Goal: Task Accomplishment & Management: Complete application form

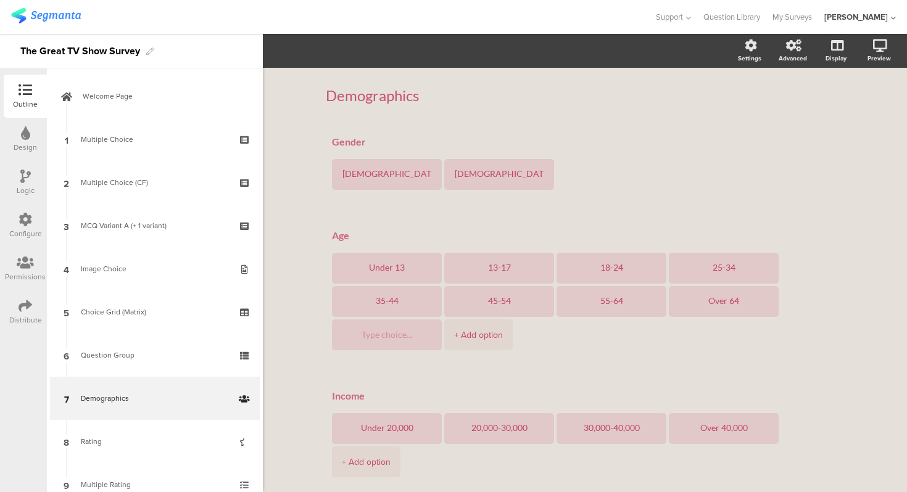
scroll to position [118, 0]
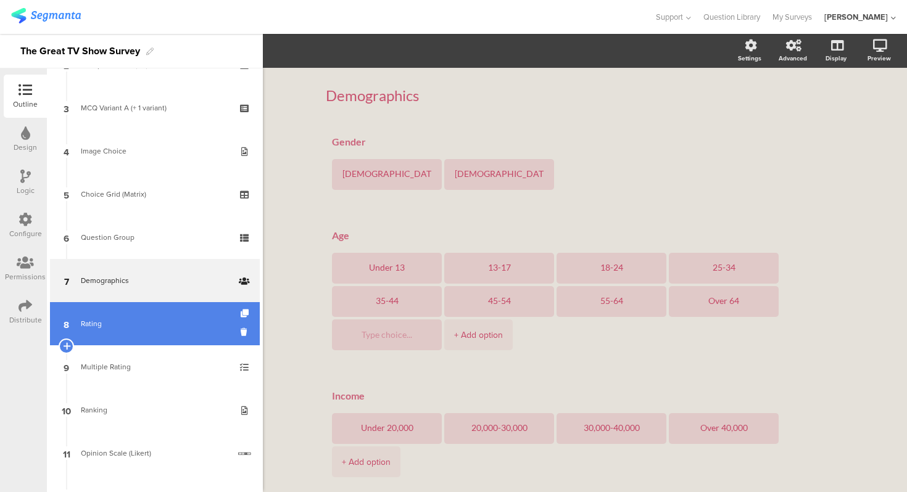
click at [139, 319] on div "Rating" at bounding box center [154, 324] width 147 height 12
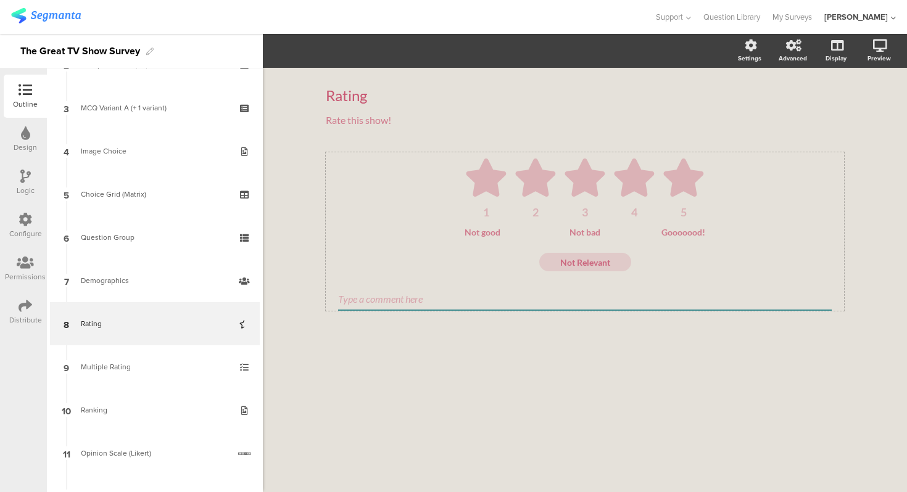
click at [461, 194] on ul "1 2 3 4 5" at bounding box center [585, 188] width 494 height 59
click at [376, 228] on div "Not good Not bad Gooooood!" at bounding box center [585, 232] width 494 height 10
click at [297, 228] on div "Rating Rating Rate this show! Rate this show! 1 2 3 4 5 Not good Not bad Gooooo…" at bounding box center [585, 280] width 644 height 424
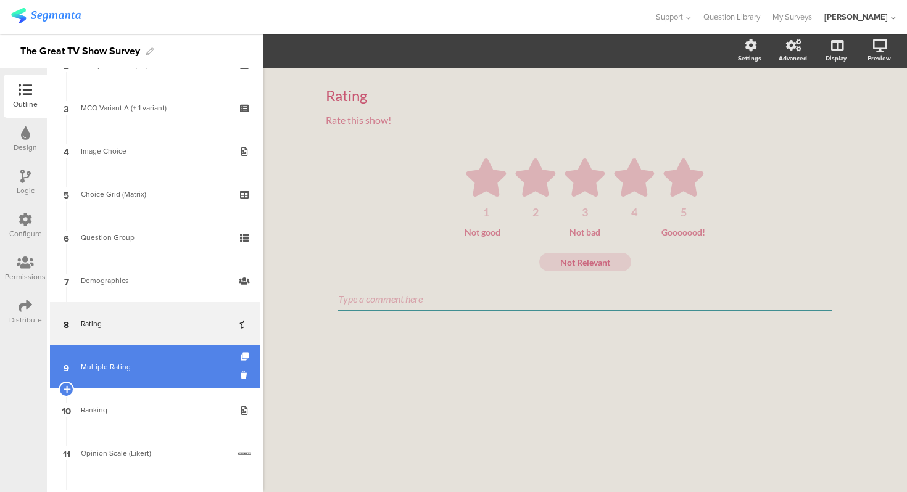
click at [151, 366] on div "Multiple Rating" at bounding box center [154, 367] width 147 height 12
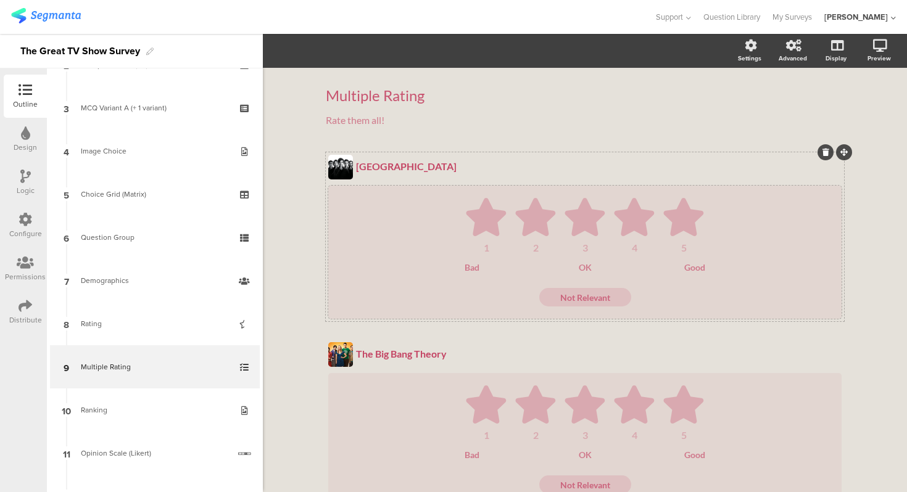
click at [386, 275] on div "1 2 3 4 5 Bad OK Good Not Relevant" at bounding box center [585, 252] width 489 height 109
click at [543, 98] on div "Multiple Rating" at bounding box center [585, 95] width 518 height 19
click at [862, 149] on div "Multiple Rating Multiple Rating Multiple Rating Rate them all! Rate them all! […" at bounding box center [585, 423] width 644 height 711
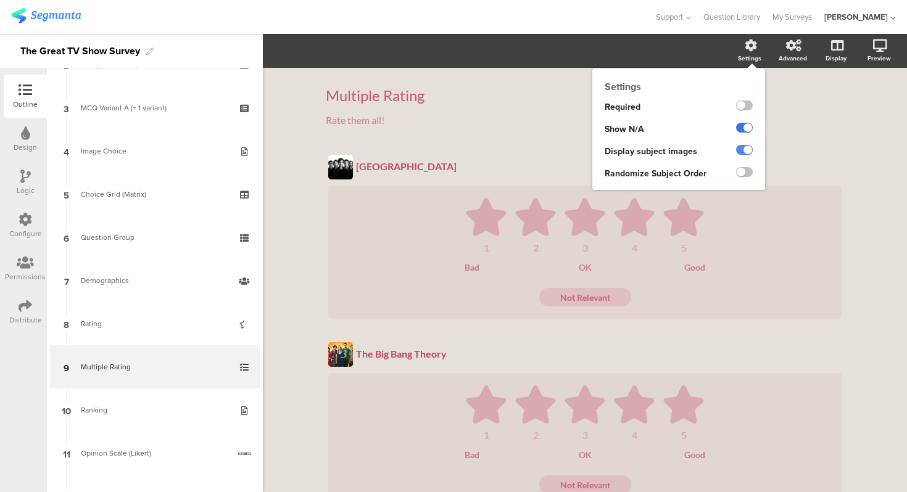
click at [745, 130] on label at bounding box center [744, 128] width 17 height 10
click at [0, 0] on input "checkbox" at bounding box center [0, 0] width 0 height 0
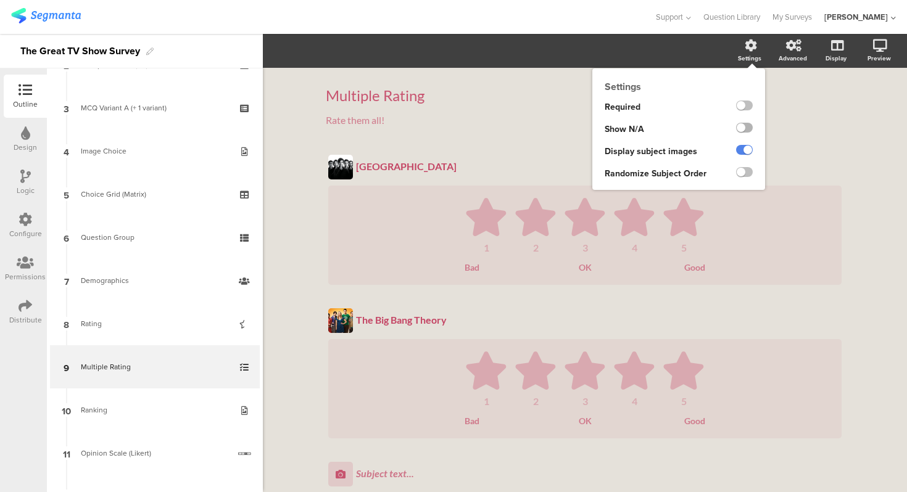
click at [745, 130] on label at bounding box center [744, 128] width 17 height 10
click at [0, 0] on input "checkbox" at bounding box center [0, 0] width 0 height 0
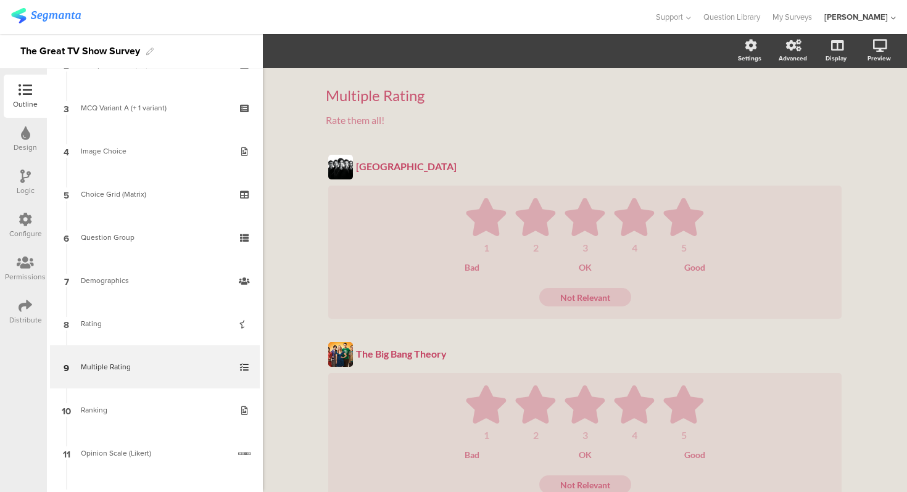
click at [880, 135] on div "Multiple Rating Multiple Rating Rate them all! Rate them all! [GEOGRAPHIC_DATA]…" at bounding box center [585, 423] width 644 height 711
click at [779, 225] on ul "1 2 3 4 5" at bounding box center [585, 225] width 489 height 55
click at [287, 181] on div "Multiple Rating Multiple Rating Rate them all! Rate them all! [GEOGRAPHIC_DATA]…" at bounding box center [585, 423] width 644 height 711
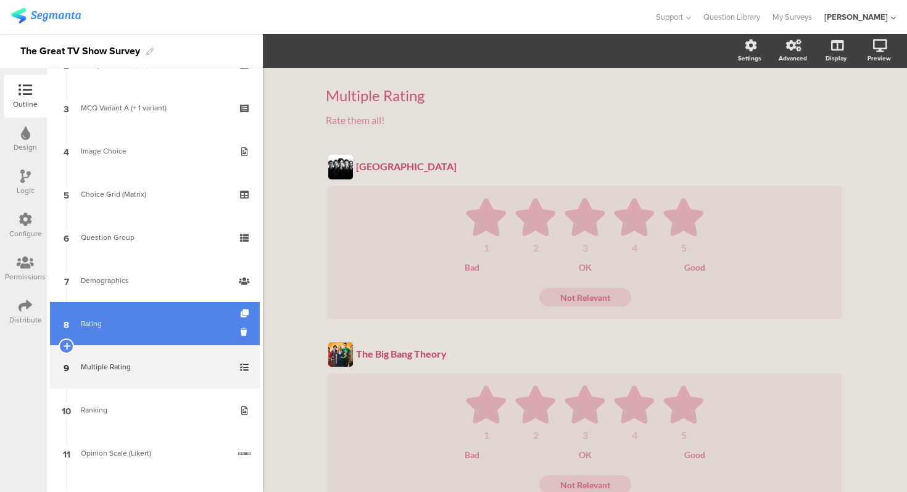
click at [196, 310] on link "8 Rating" at bounding box center [155, 323] width 210 height 43
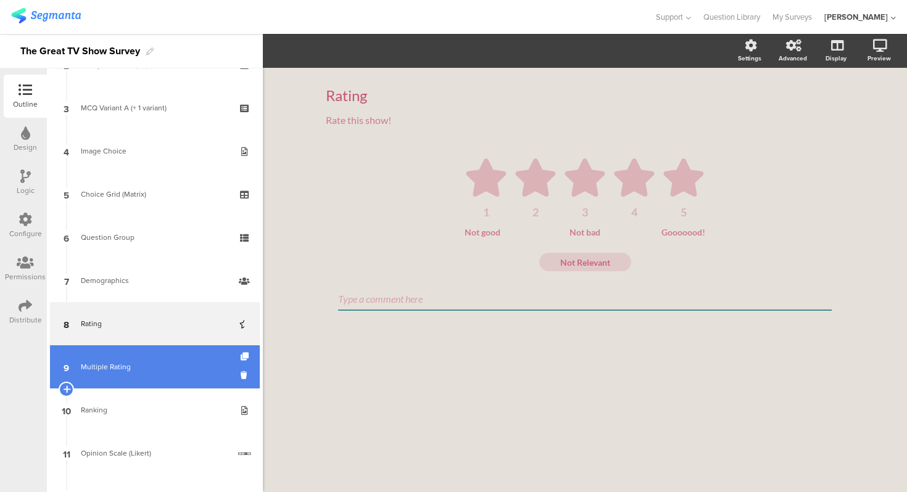
click at [183, 360] on link "9 Multiple Rating" at bounding box center [155, 366] width 210 height 43
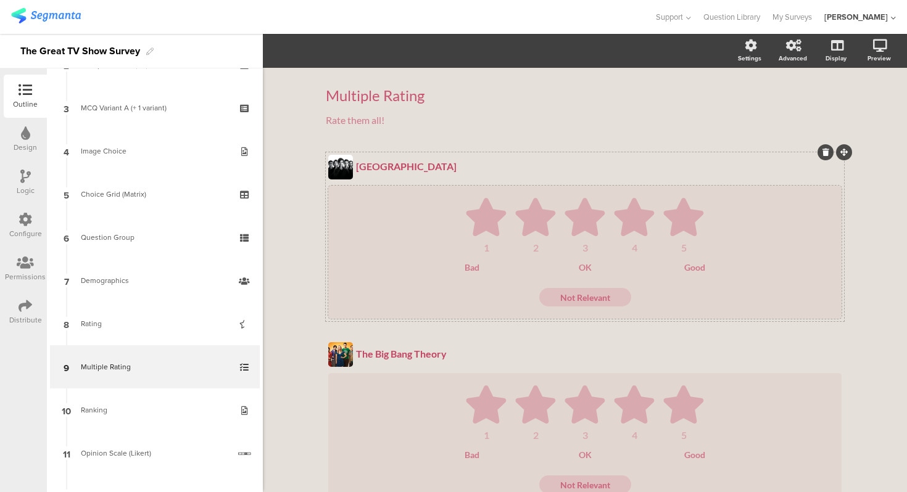
click at [426, 215] on ul "1 2 3 4 5" at bounding box center [585, 225] width 489 height 55
click at [513, 171] on div "[GEOGRAPHIC_DATA]" at bounding box center [598, 166] width 485 height 12
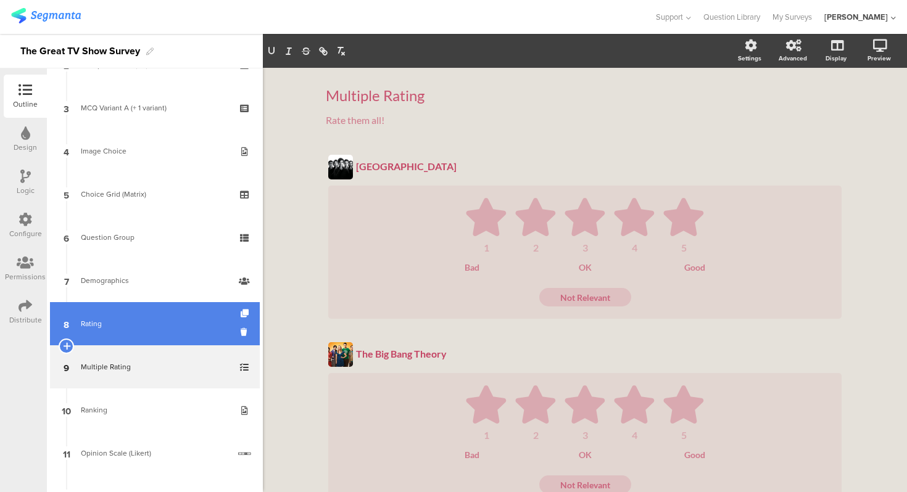
click at [144, 324] on div "Rating" at bounding box center [154, 324] width 147 height 12
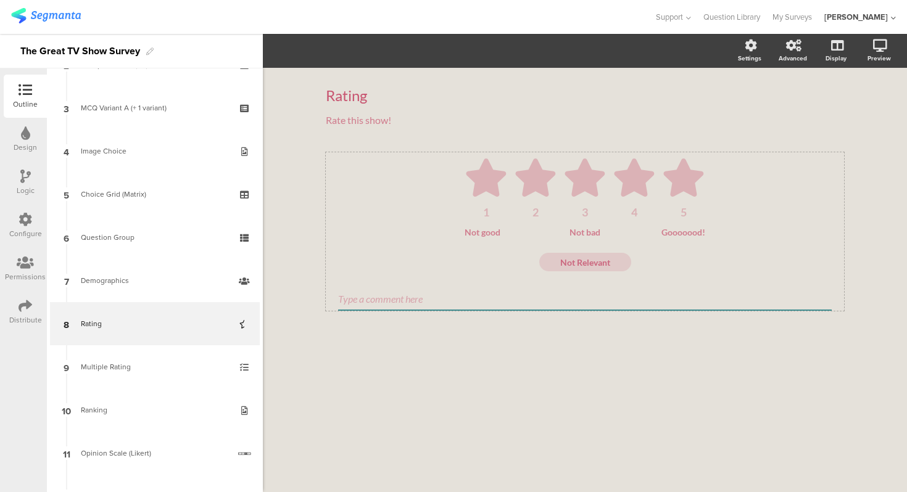
click at [442, 217] on ul "1 2 3 4 5" at bounding box center [585, 188] width 494 height 59
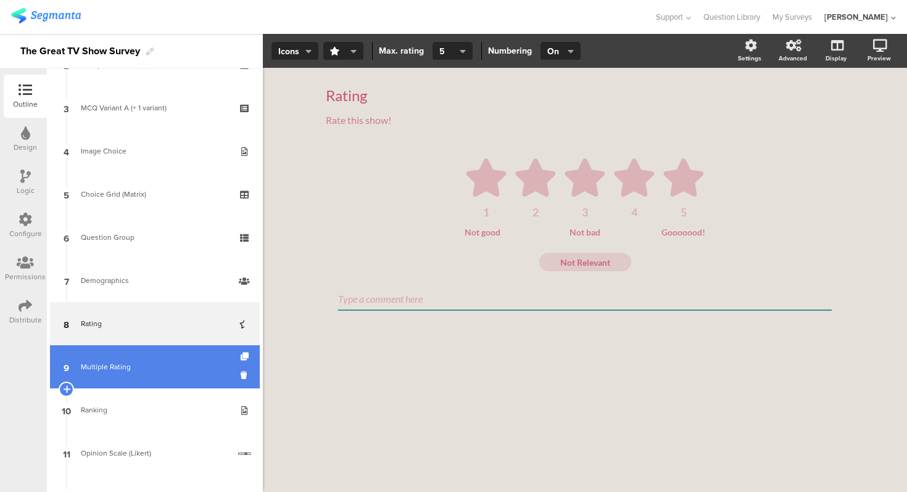
click at [163, 354] on link "9 Multiple Rating" at bounding box center [155, 366] width 210 height 43
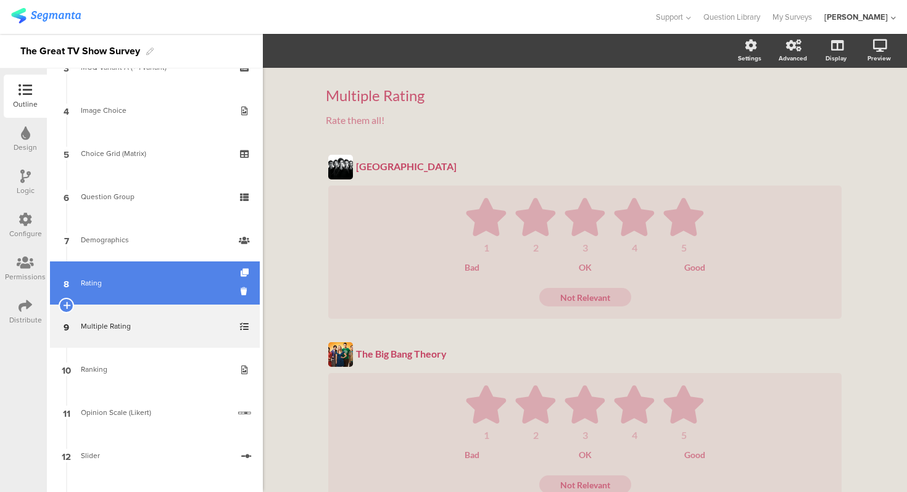
scroll to position [249, 0]
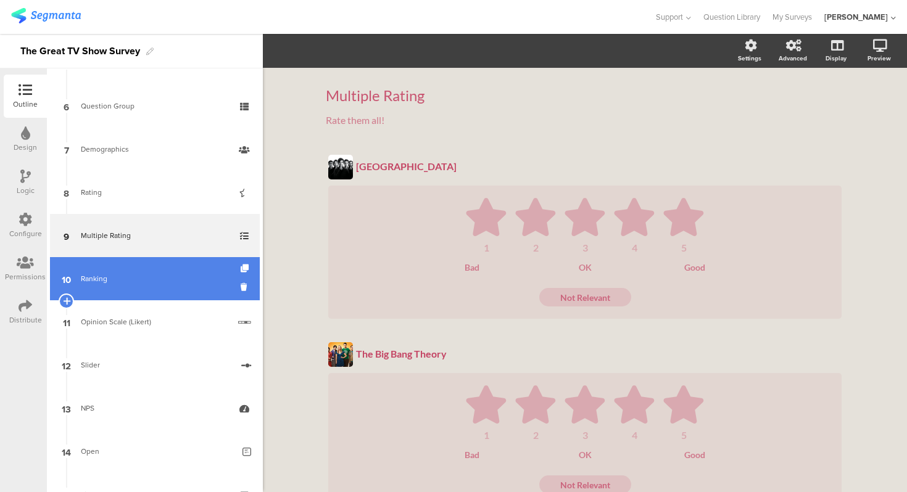
click at [150, 286] on link "10 Ranking" at bounding box center [155, 278] width 210 height 43
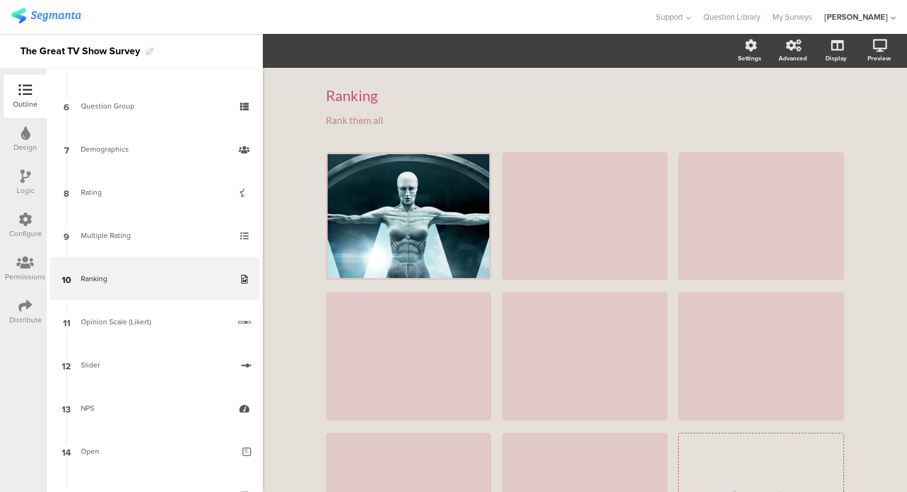
click at [300, 243] on div "Ranking Ranking Rank them all Rank them all 1 2" at bounding box center [585, 340] width 644 height 545
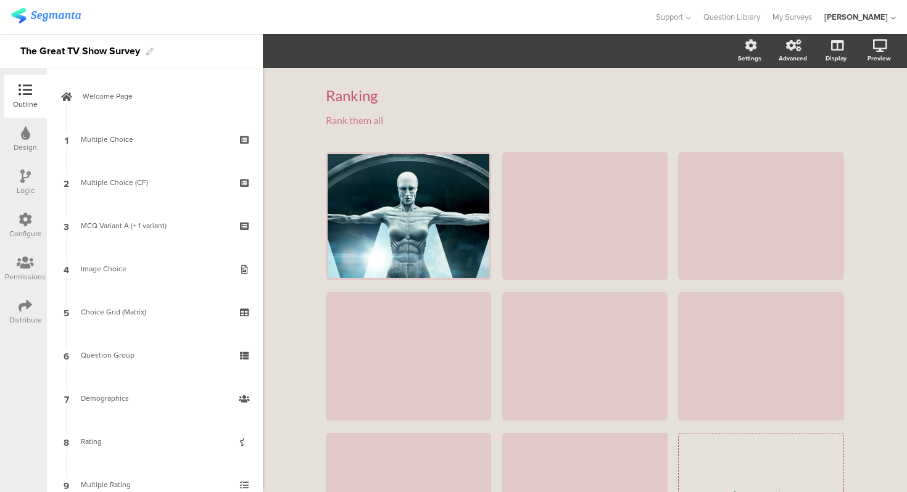
click at [294, 248] on div "Ranking Ranking Rank them all Rank them all 1 2" at bounding box center [585, 340] width 644 height 545
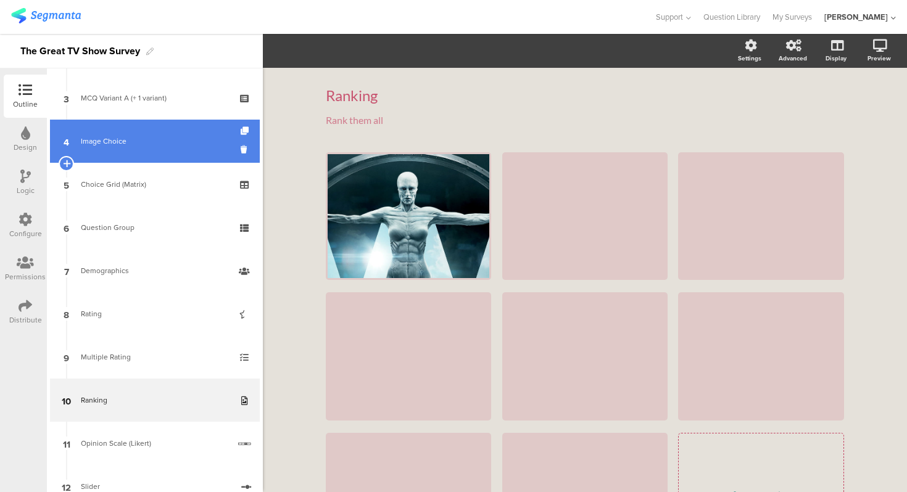
scroll to position [186, 0]
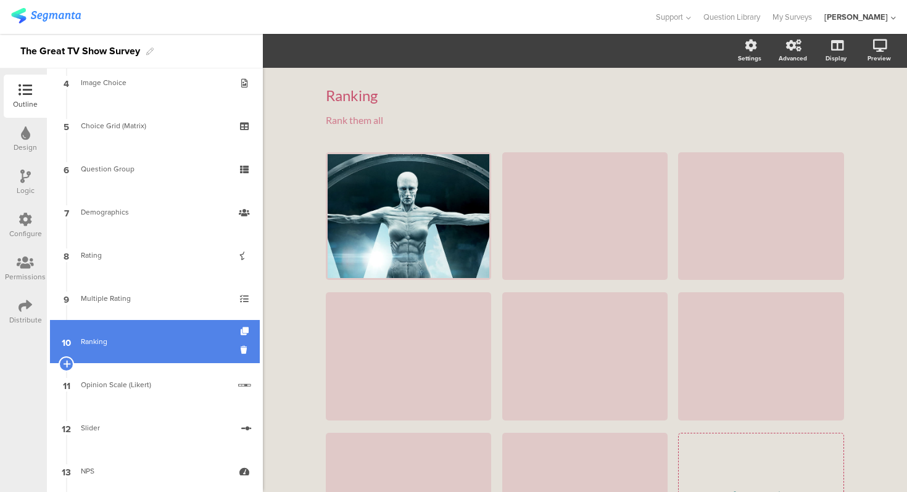
click at [159, 339] on div "Ranking" at bounding box center [154, 342] width 147 height 12
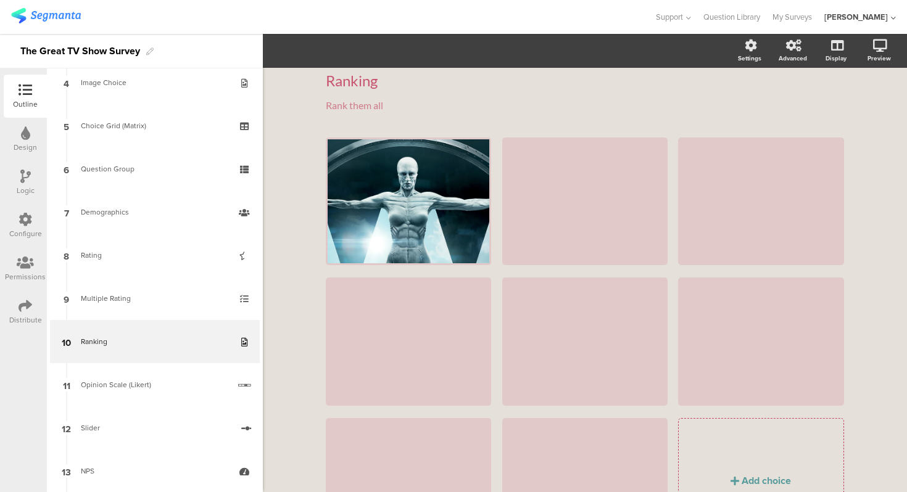
scroll to position [0, 0]
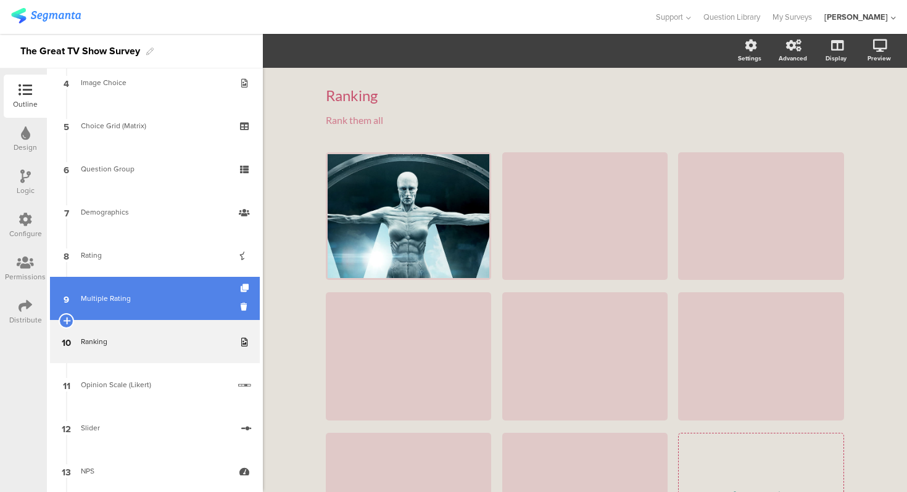
click at [197, 310] on link "9 Multiple Rating" at bounding box center [155, 298] width 210 height 43
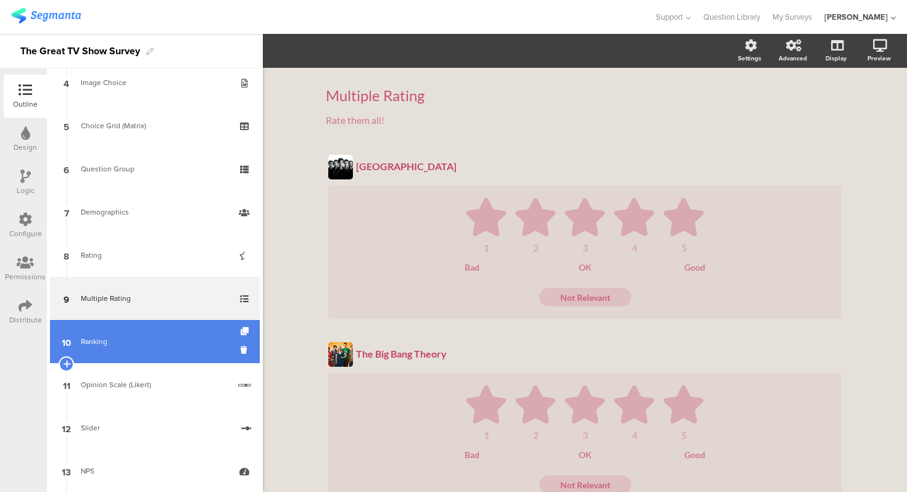
click at [178, 346] on div "Ranking" at bounding box center [154, 342] width 147 height 12
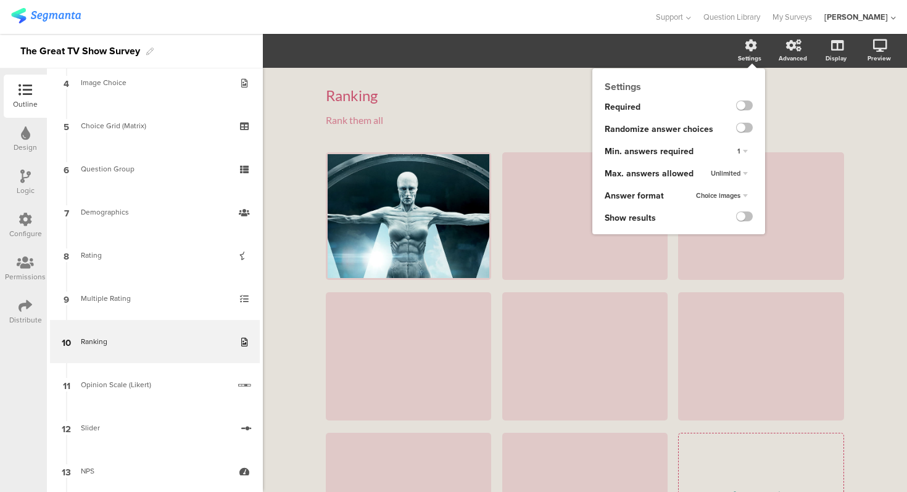
click at [750, 44] on icon at bounding box center [751, 45] width 12 height 12
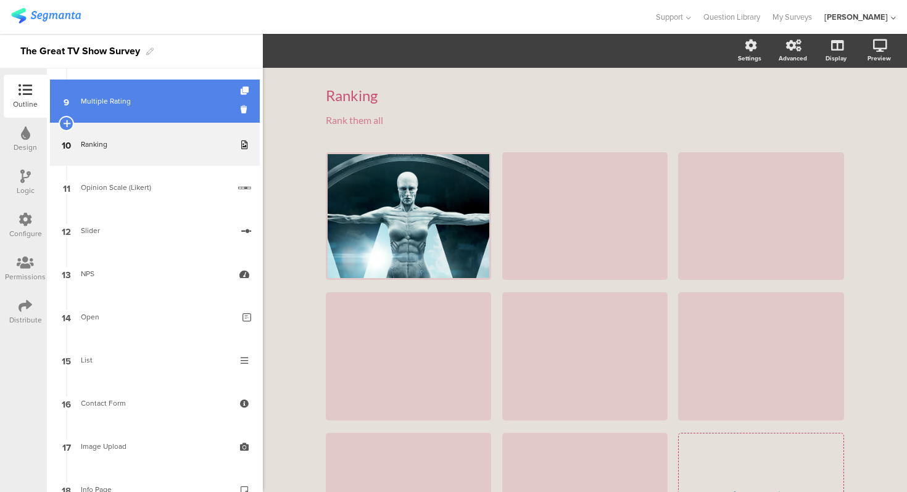
scroll to position [560, 0]
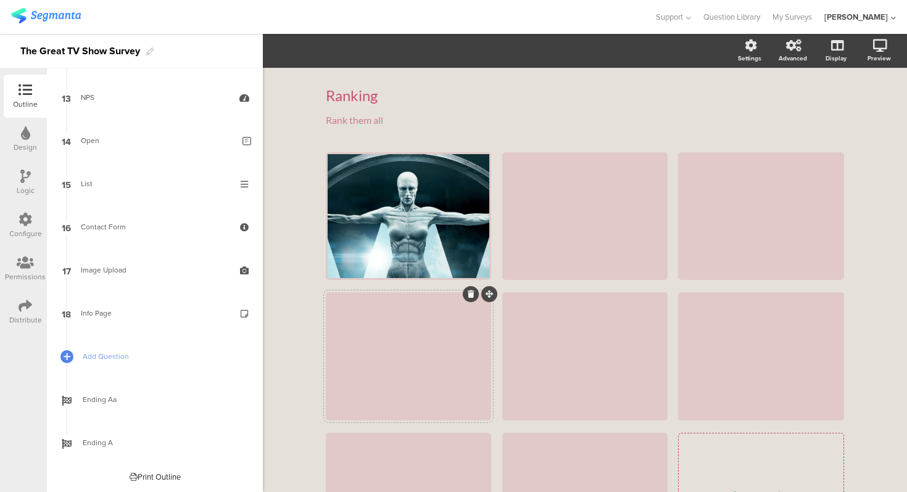
click at [381, 345] on div at bounding box center [409, 356] width 162 height 124
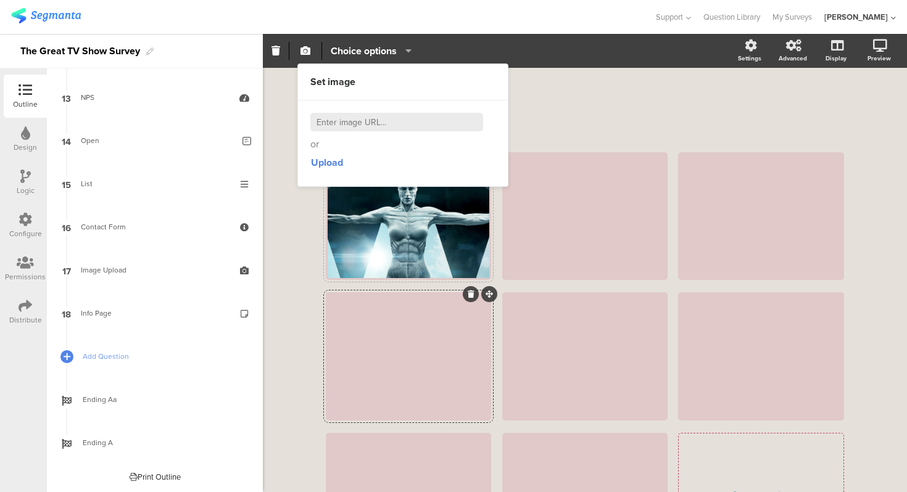
click at [375, 250] on div at bounding box center [409, 216] width 162 height 124
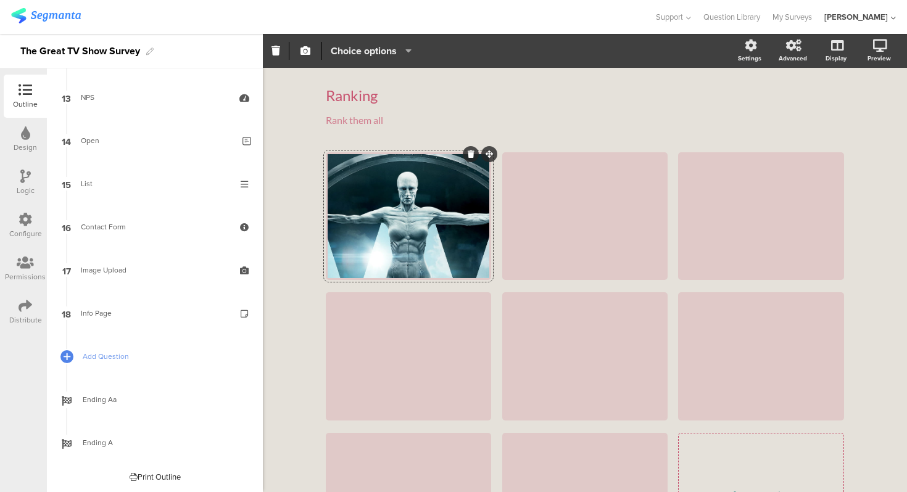
click at [386, 56] on span "Choice options" at bounding box center [364, 51] width 66 height 14
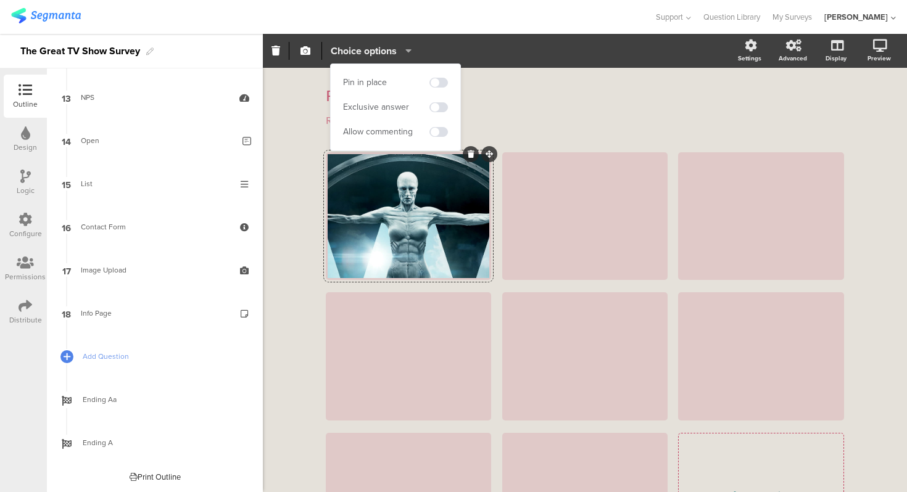
click at [386, 56] on span "Choice options" at bounding box center [364, 51] width 66 height 14
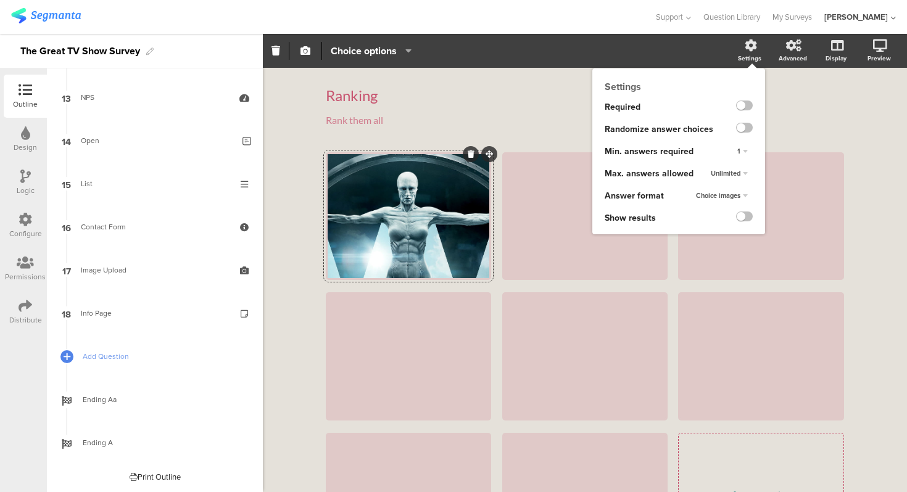
click at [735, 193] on span "Choice images" at bounding box center [718, 196] width 44 height 10
click at [733, 192] on div "Choice images Text only Choice images" at bounding box center [738, 196] width 54 height 22
click at [733, 192] on div "Choice images" at bounding box center [722, 196] width 62 height 15
click at [730, 204] on div "Text only" at bounding box center [724, 207] width 73 height 13
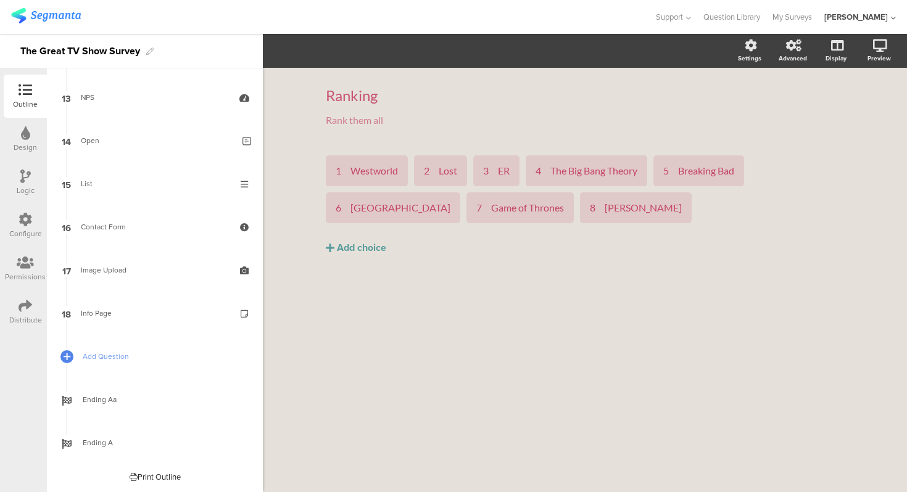
click at [478, 308] on div "Ranking Ranking Rank them all Rank them all 1 Westworld 2 Lost 3 ER" at bounding box center [584, 190] width 543 height 245
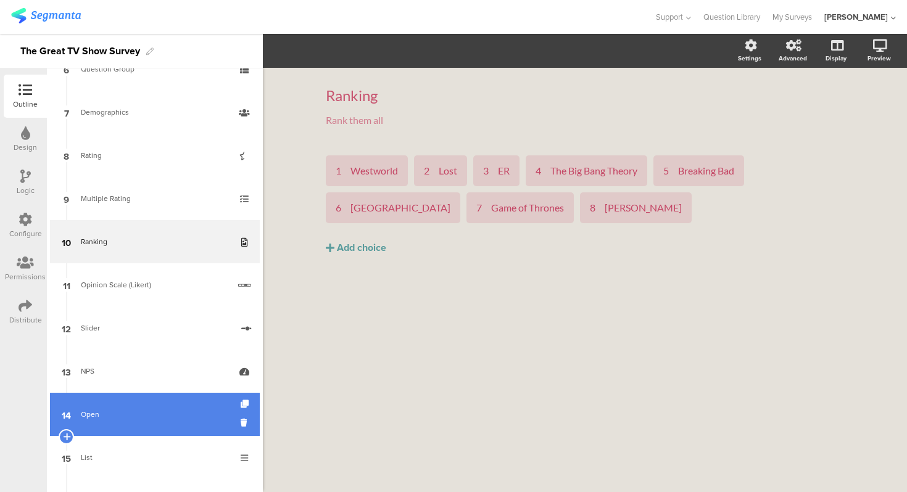
scroll to position [275, 0]
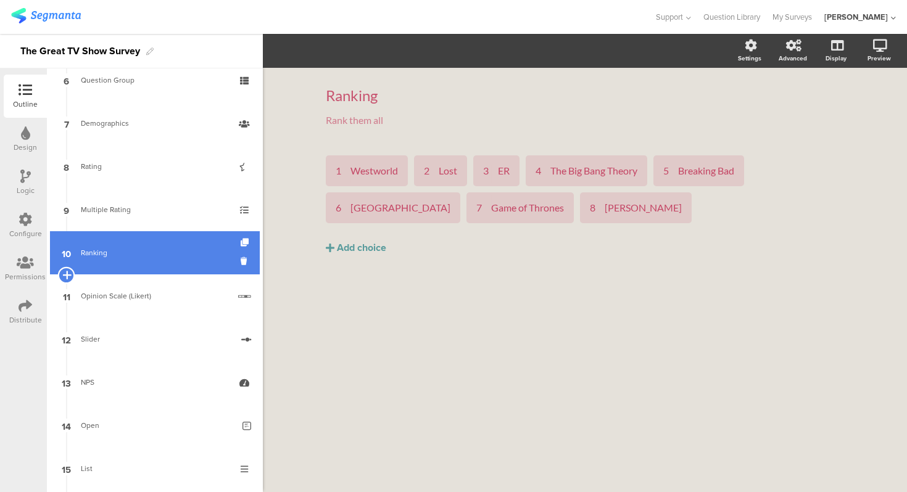
click at [65, 275] on icon at bounding box center [66, 275] width 8 height 11
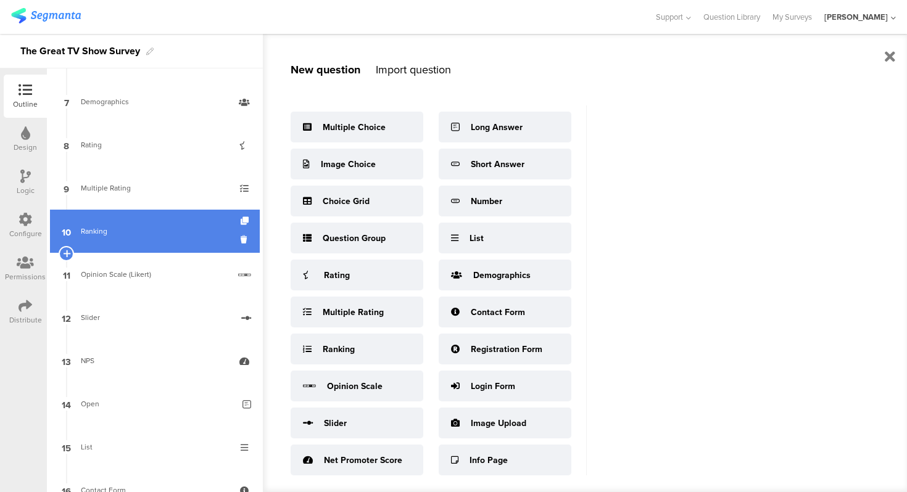
scroll to position [286, 0]
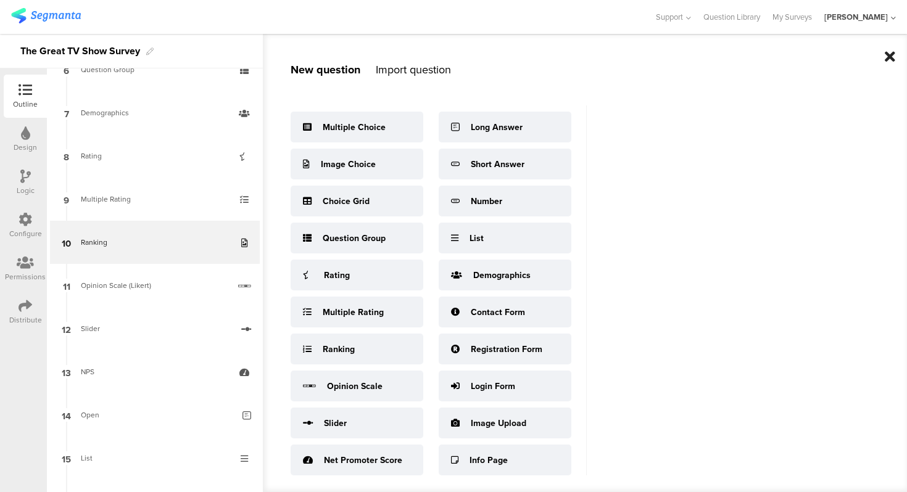
click at [894, 52] on icon at bounding box center [890, 56] width 10 height 15
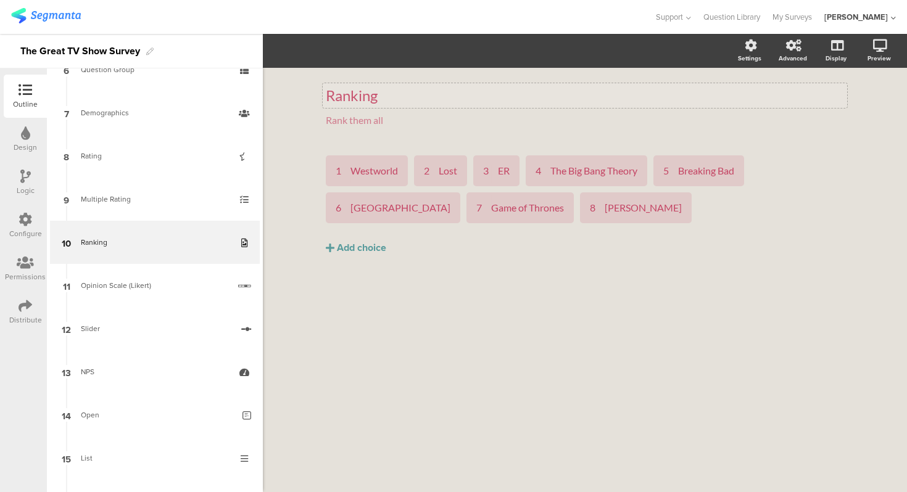
click at [350, 99] on div "Ranking" at bounding box center [585, 95] width 518 height 19
click at [350, 99] on p "Ranking" at bounding box center [585, 95] width 518 height 19
copy p "Ranking"
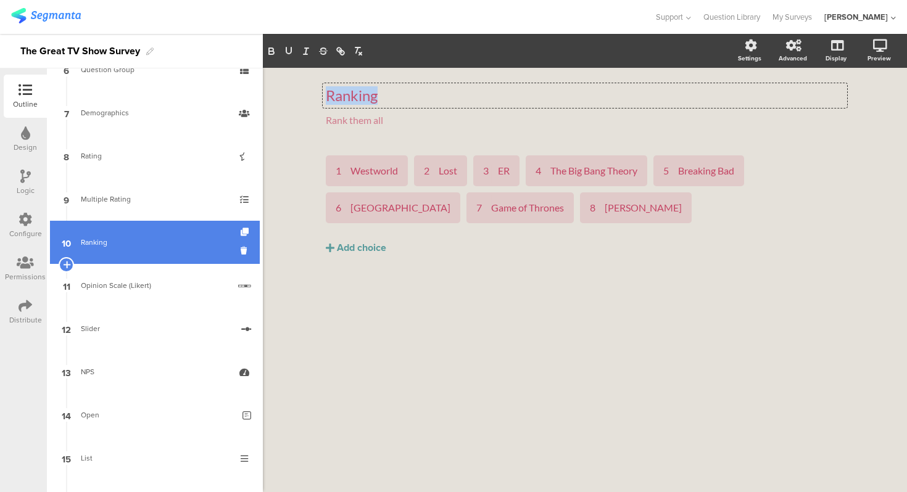
click at [181, 247] on div "Ranking" at bounding box center [154, 242] width 147 height 12
click at [247, 249] on icon at bounding box center [246, 251] width 10 height 12
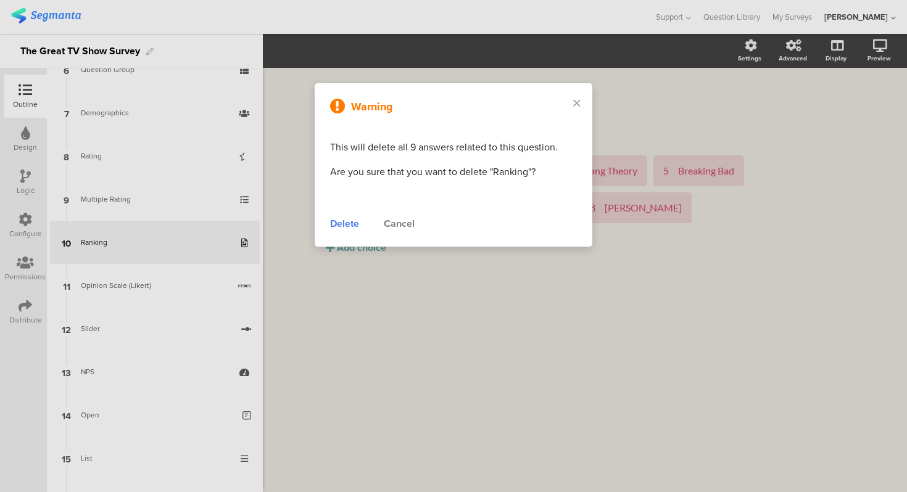
click at [352, 228] on div "Delete" at bounding box center [344, 224] width 29 height 15
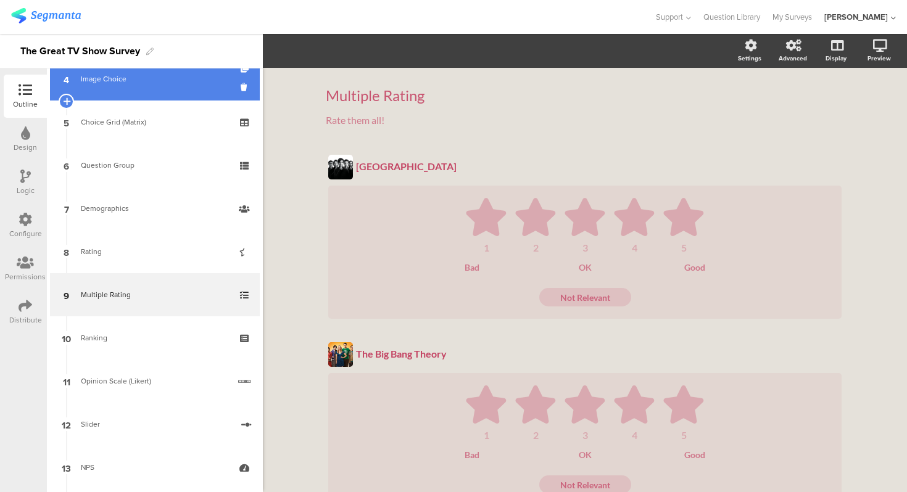
scroll to position [204, 0]
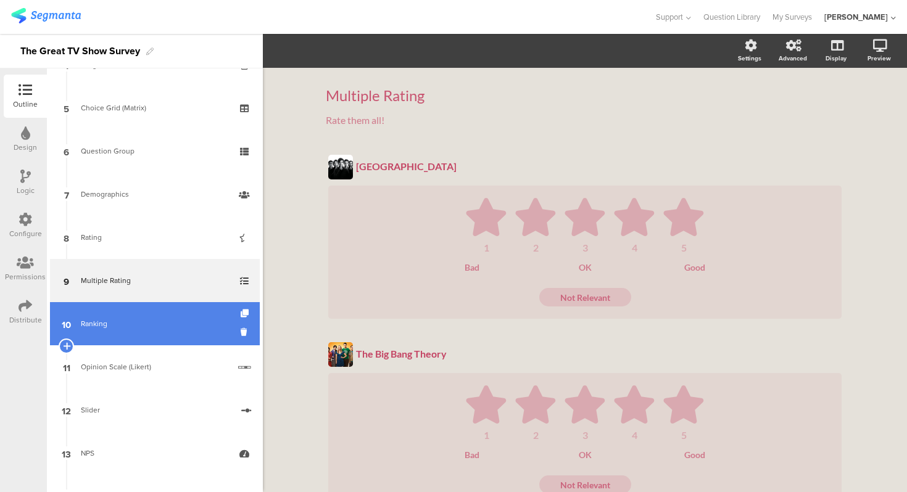
click at [151, 315] on link "10 Ranking" at bounding box center [155, 323] width 210 height 43
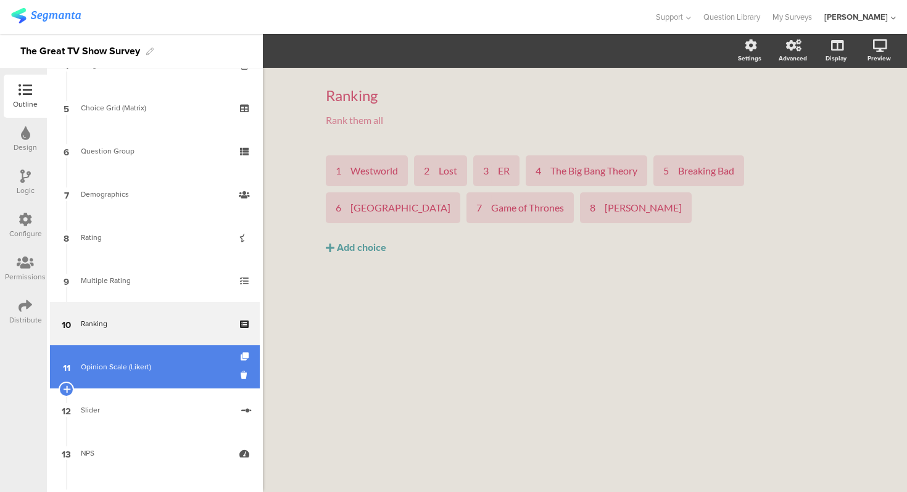
click at [157, 354] on link "11 Opinion Scale (Likert)" at bounding box center [155, 366] width 210 height 43
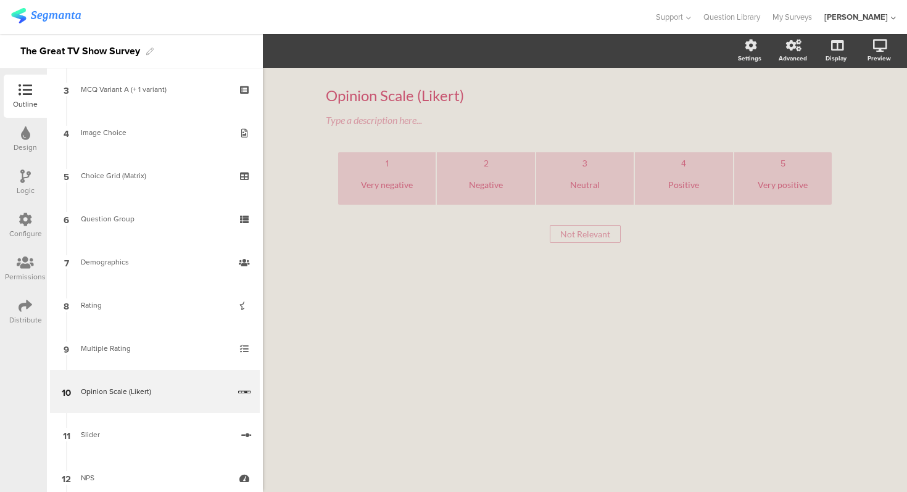
scroll to position [247, 0]
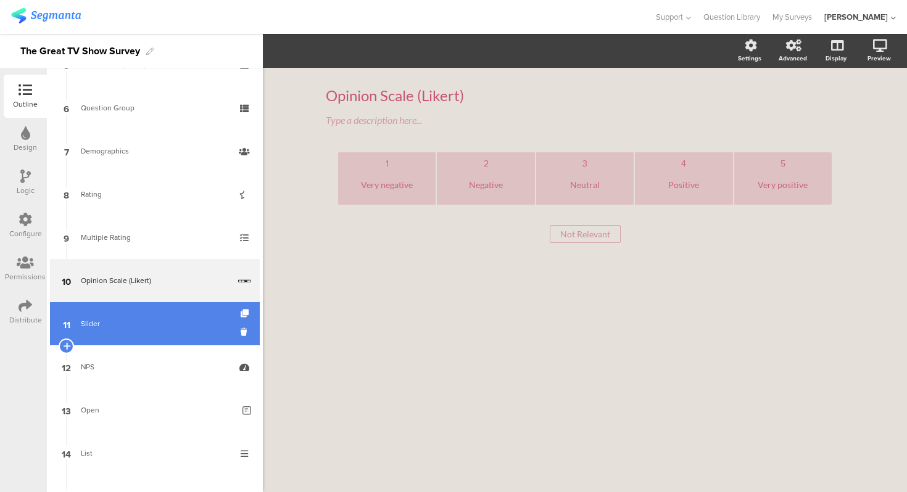
click at [149, 316] on link "11 Slider" at bounding box center [155, 323] width 210 height 43
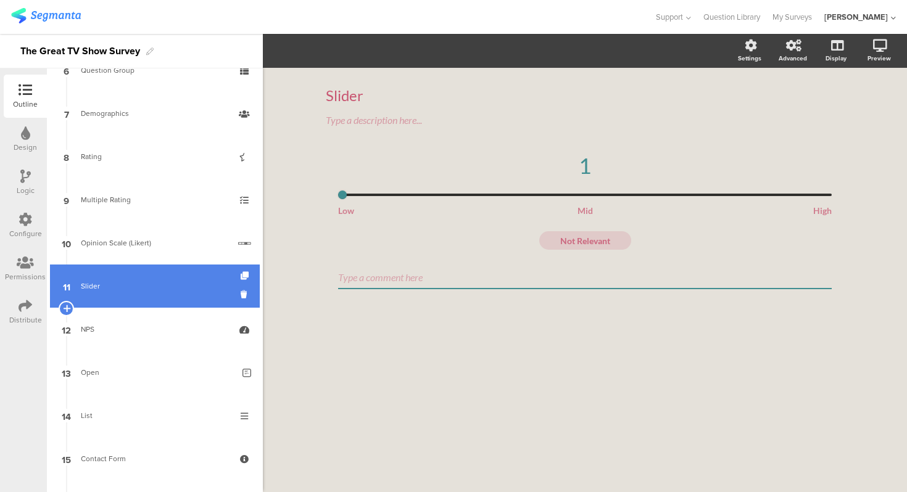
scroll to position [286, 0]
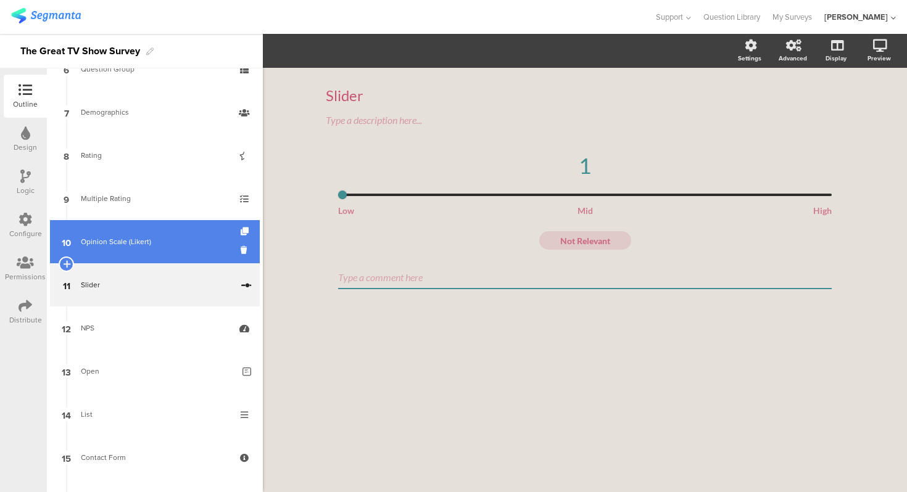
click at [143, 238] on div "Opinion Scale (Likert)" at bounding box center [155, 242] width 148 height 12
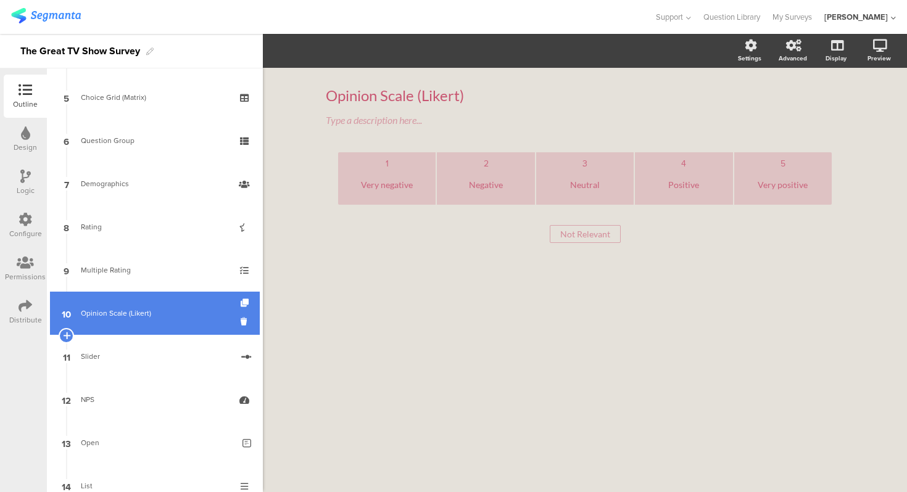
scroll to position [207, 0]
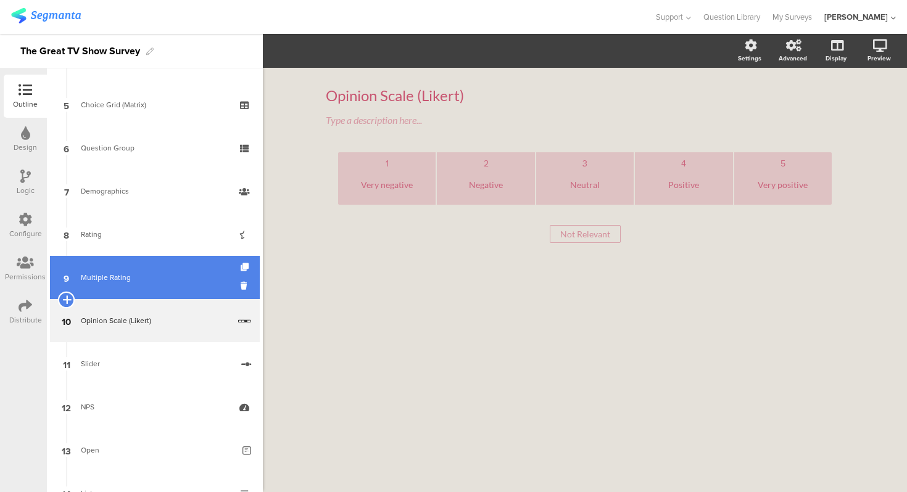
click at [66, 295] on icon at bounding box center [66, 299] width 8 height 11
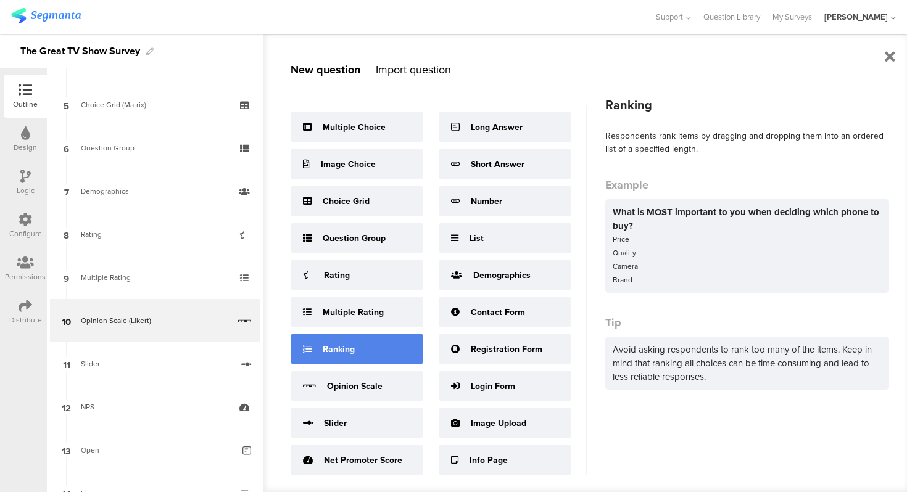
click at [386, 337] on div "Ranking" at bounding box center [357, 349] width 133 height 31
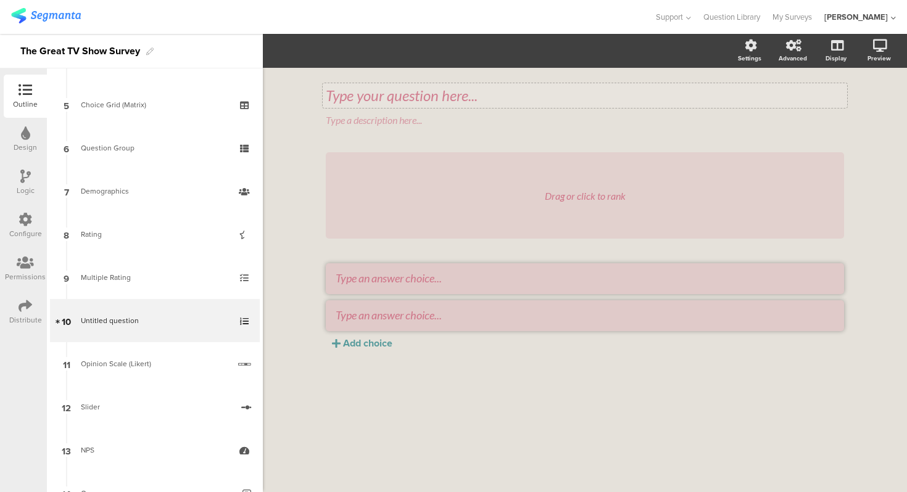
click at [362, 101] on div "Type your question here..." at bounding box center [585, 95] width 518 height 19
click at [313, 138] on div "Ranking Ranking Ranking Type a description here... Drag or click to rank Add ch…" at bounding box center [584, 234] width 543 height 332
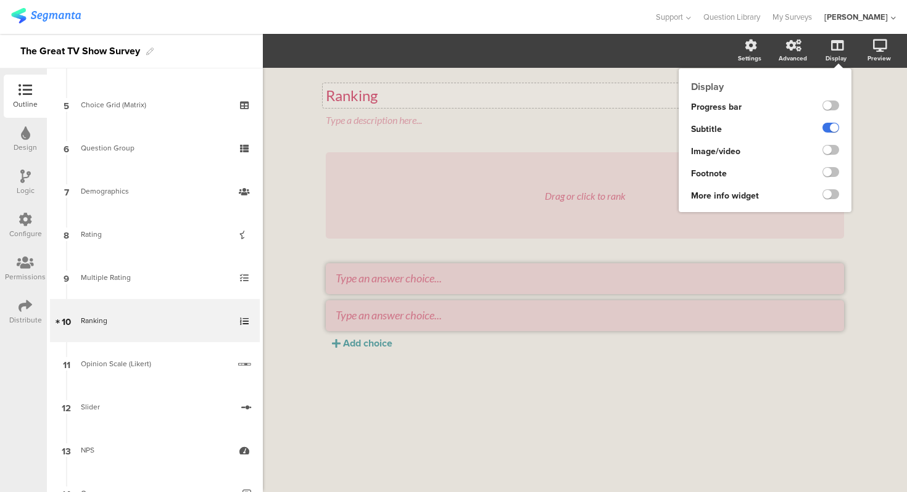
click at [834, 130] on label at bounding box center [830, 128] width 17 height 10
click at [0, 0] on input "checkbox" at bounding box center [0, 0] width 0 height 0
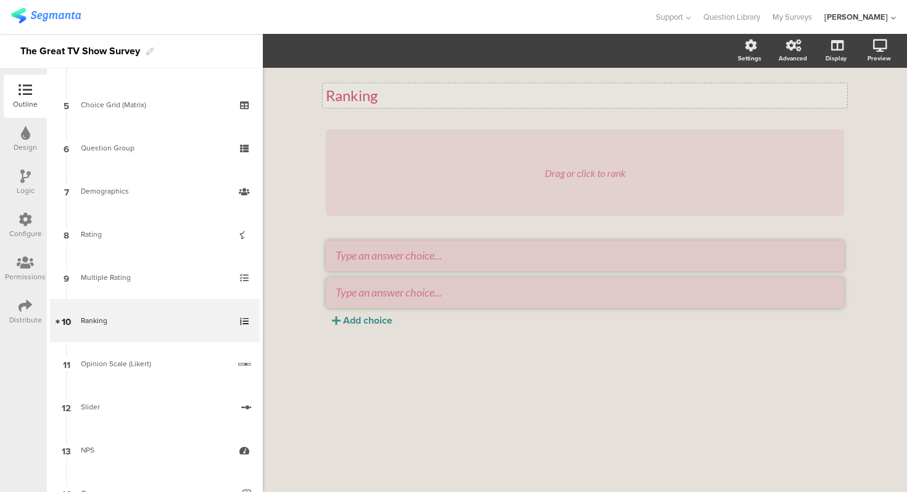
click at [373, 317] on div "Add choice" at bounding box center [367, 320] width 49 height 14
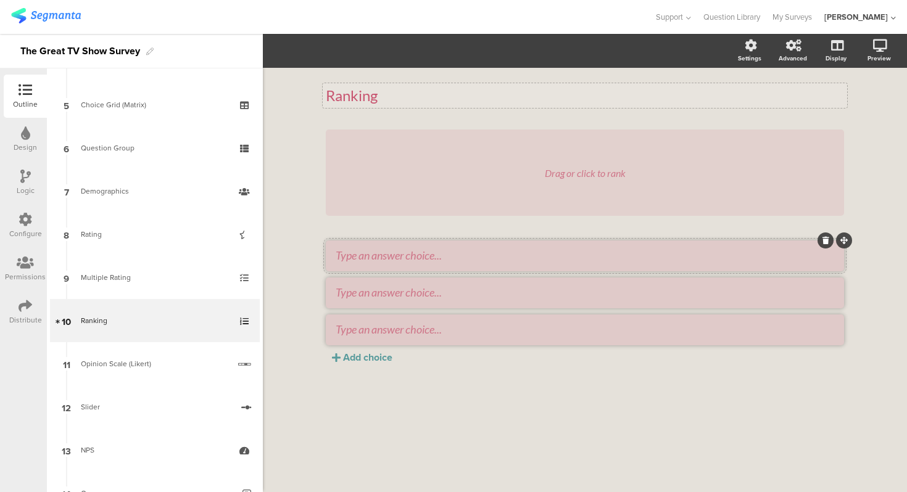
click at [394, 256] on textarea at bounding box center [585, 256] width 498 height 14
type textarea "Lost"
type textarea "[GEOGRAPHIC_DATA]"
click at [310, 291] on div "Ranking Ranking Drag or click to rank Lost Silicon Valley Add choice" at bounding box center [585, 280] width 644 height 424
click at [298, 289] on div "Ranking Ranking Drag or click to rank Lost Silicon Valley Add choice" at bounding box center [585, 280] width 644 height 424
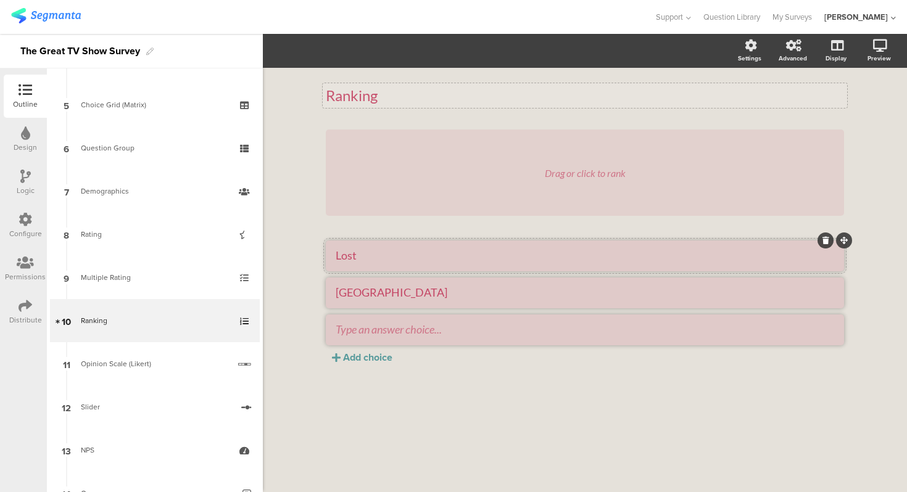
click at [384, 263] on li "Lost" at bounding box center [585, 256] width 518 height 31
click at [417, 294] on textarea "[GEOGRAPHIC_DATA]" at bounding box center [585, 293] width 498 height 14
click at [310, 294] on div "Ranking Ranking Drag or click to rank Lost Silicon Valley Add choice" at bounding box center [585, 280] width 644 height 424
